Goal: Transaction & Acquisition: Purchase product/service

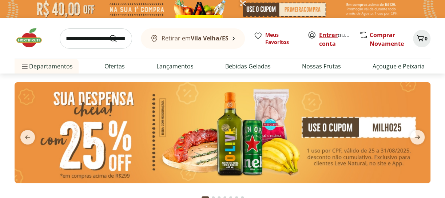
click at [328, 36] on link "Entrar" at bounding box center [328, 35] width 19 height 8
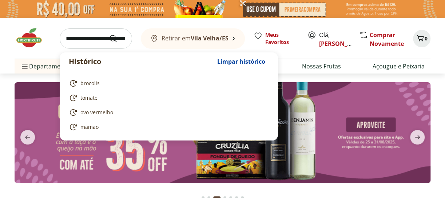
click at [87, 42] on input "search" at bounding box center [96, 38] width 72 height 20
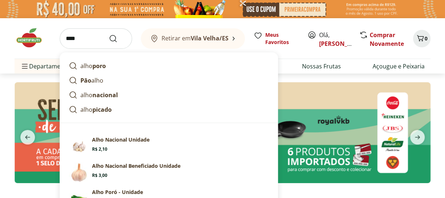
type input "****"
click at [109, 34] on button "Submit Search" at bounding box center [117, 38] width 17 height 9
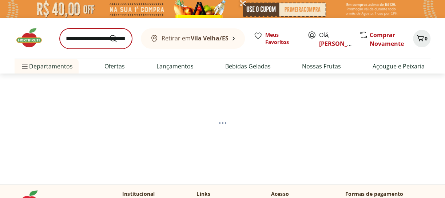
select select "**********"
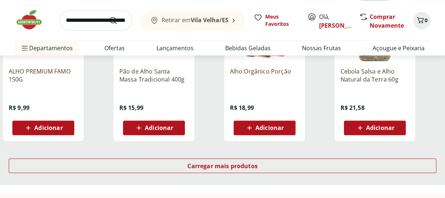
scroll to position [509, 0]
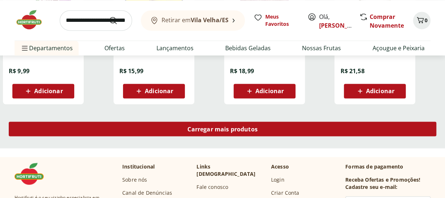
click at [243, 127] on span "Carregar mais produtos" at bounding box center [222, 129] width 70 height 6
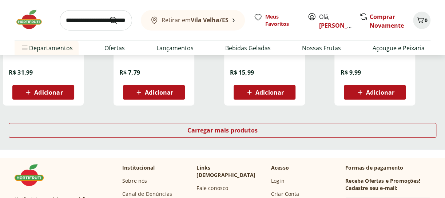
scroll to position [981, 0]
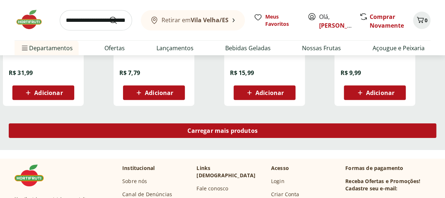
click at [223, 128] on span "Carregar mais produtos" at bounding box center [222, 131] width 70 height 6
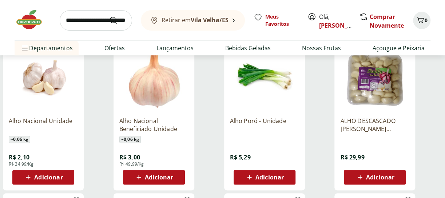
scroll to position [36, 0]
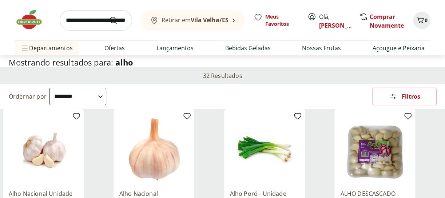
click at [369, 154] on img at bounding box center [374, 149] width 69 height 69
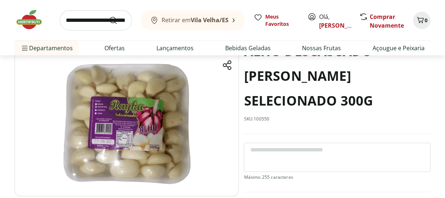
scroll to position [73, 0]
